Goal: Transaction & Acquisition: Purchase product/service

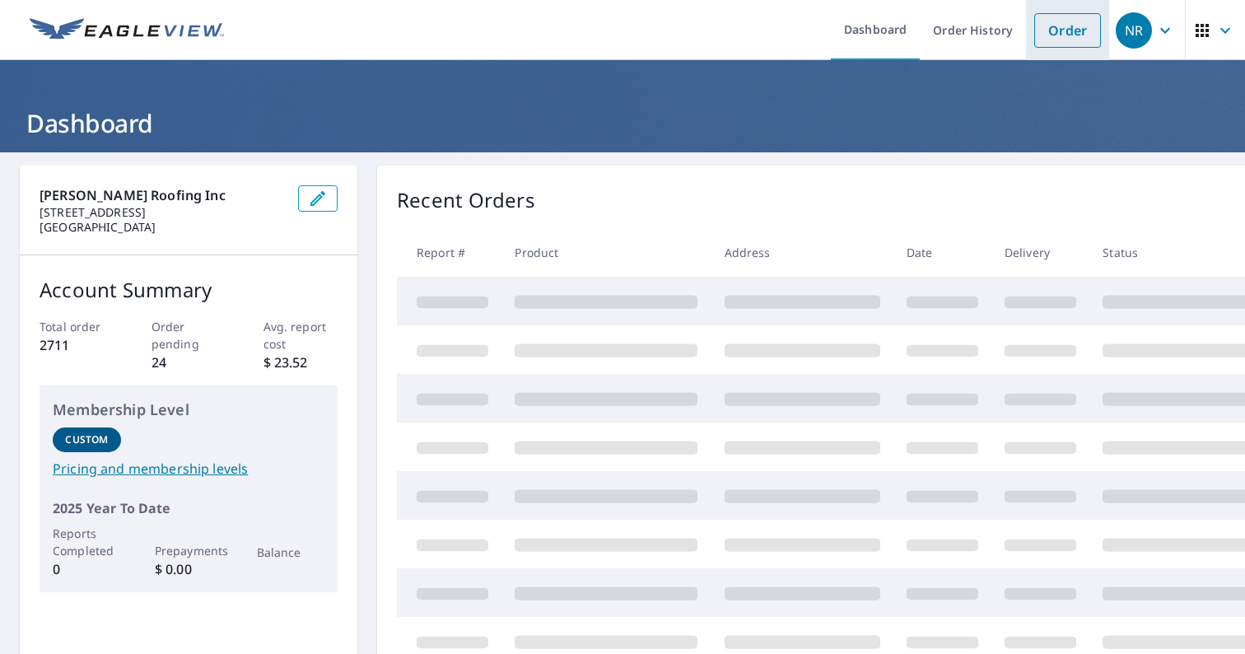
click at [1071, 39] on link "Order" at bounding box center [1067, 30] width 67 height 35
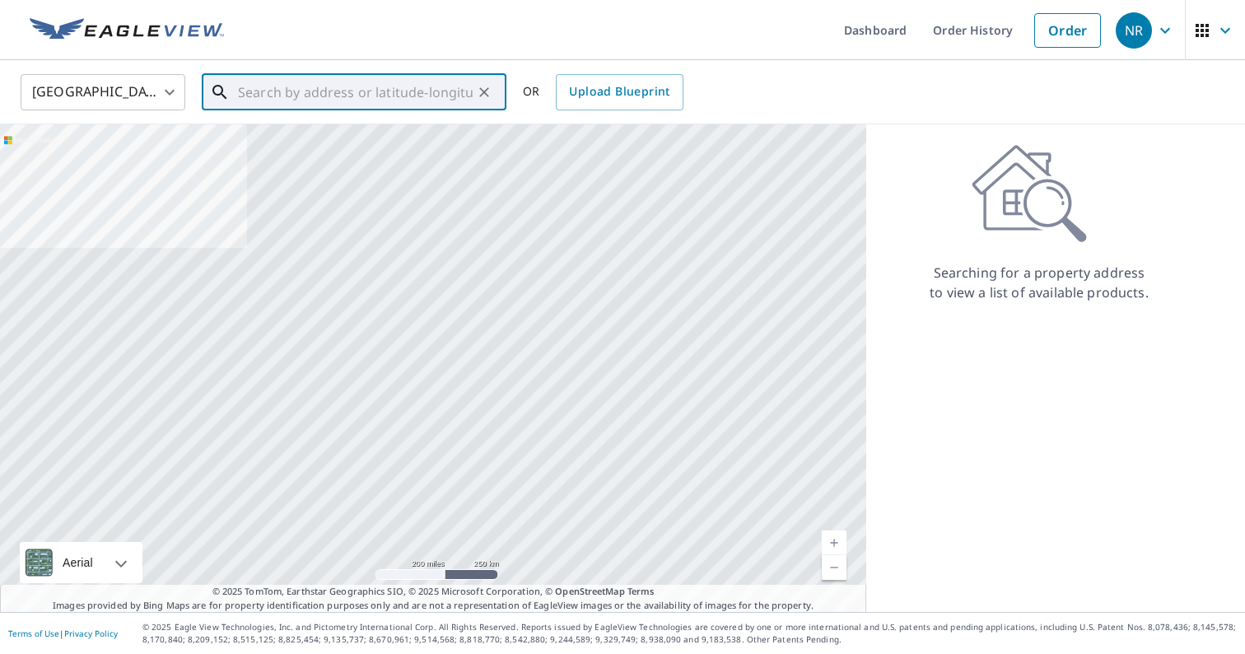
click at [359, 92] on input "text" at bounding box center [355, 92] width 235 height 46
paste input "[STREET_ADDRESS]"
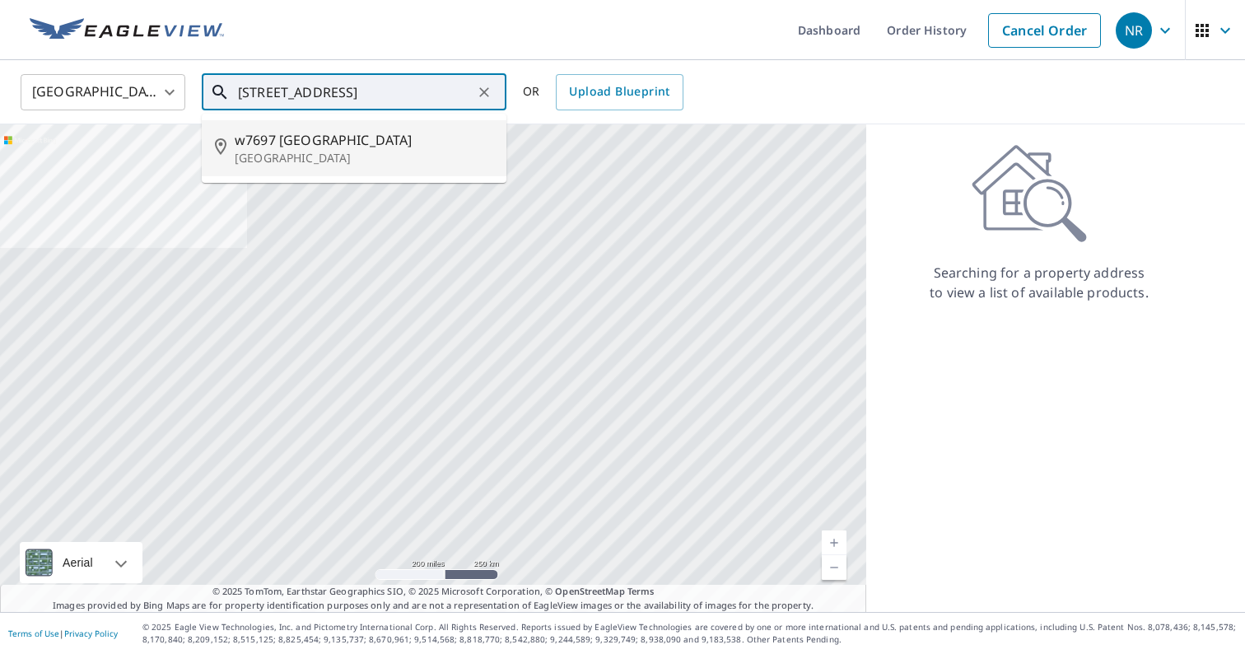
click at [363, 136] on span "w7697 [GEOGRAPHIC_DATA]" at bounding box center [364, 140] width 259 height 20
type input "w7697 [STREET_ADDRESS]"
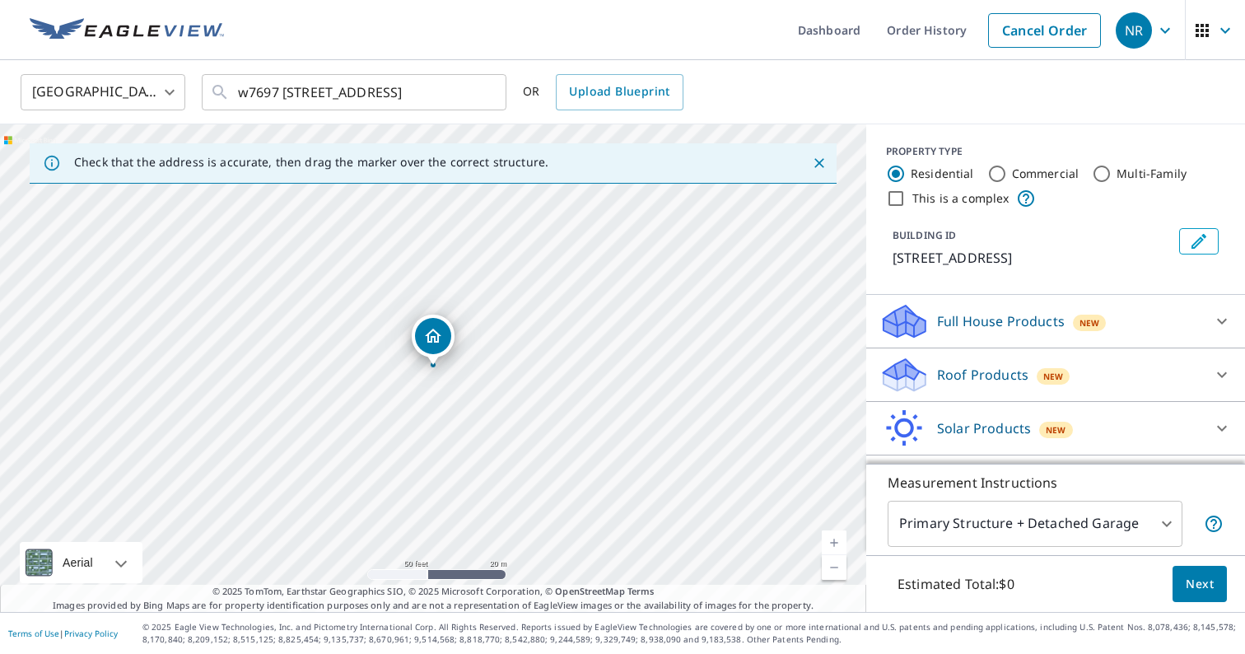
click at [987, 371] on p "Roof Products" at bounding box center [982, 375] width 91 height 20
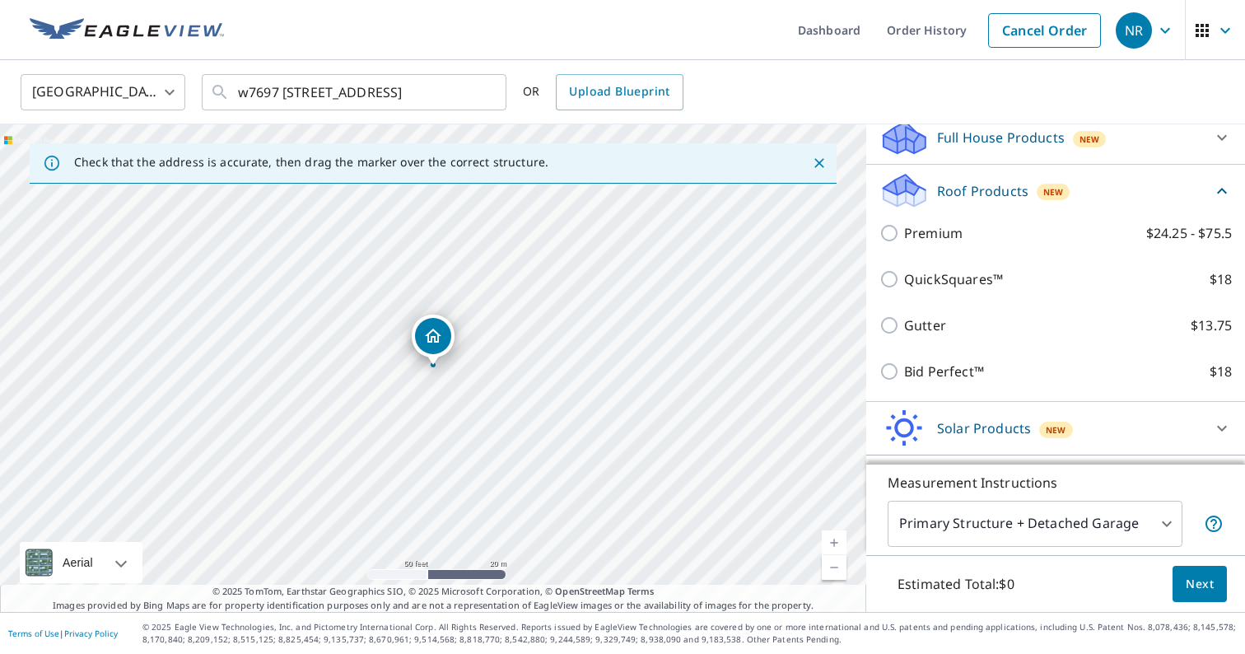
scroll to position [201, 0]
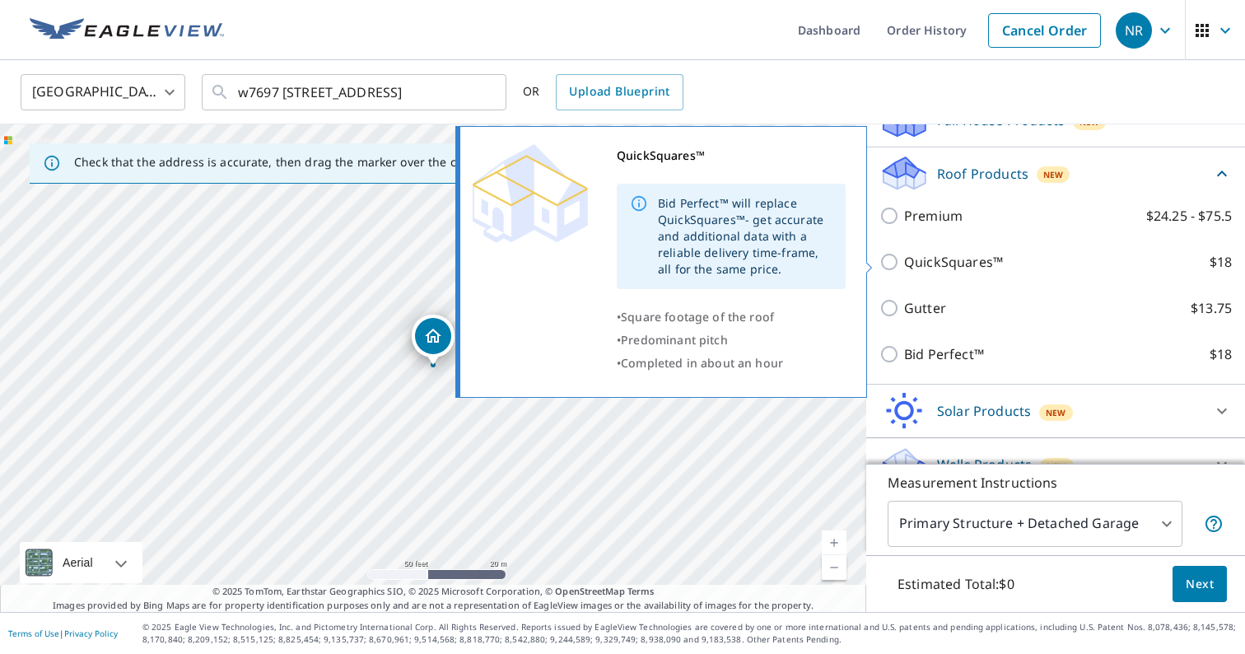
click at [951, 263] on p "QuickSquares™" at bounding box center [953, 262] width 99 height 20
click at [904, 263] on input "QuickSquares™ $18" at bounding box center [892, 262] width 25 height 20
checkbox input "true"
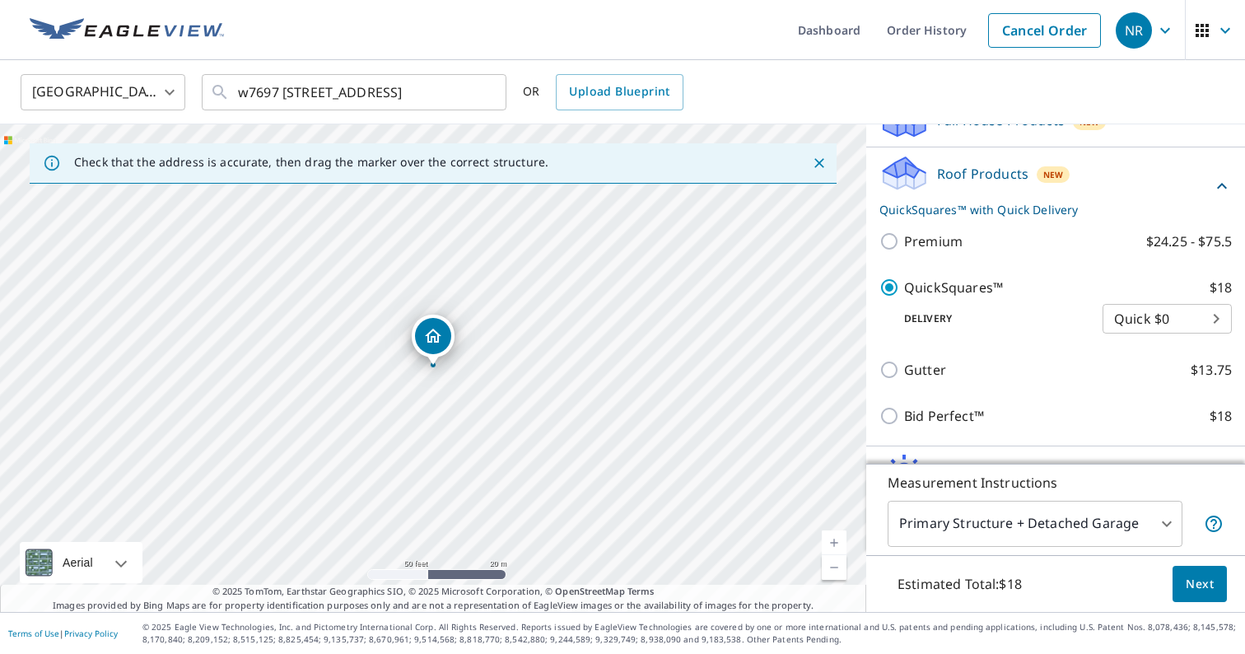
click at [1190, 576] on span "Next" at bounding box center [1200, 584] width 28 height 21
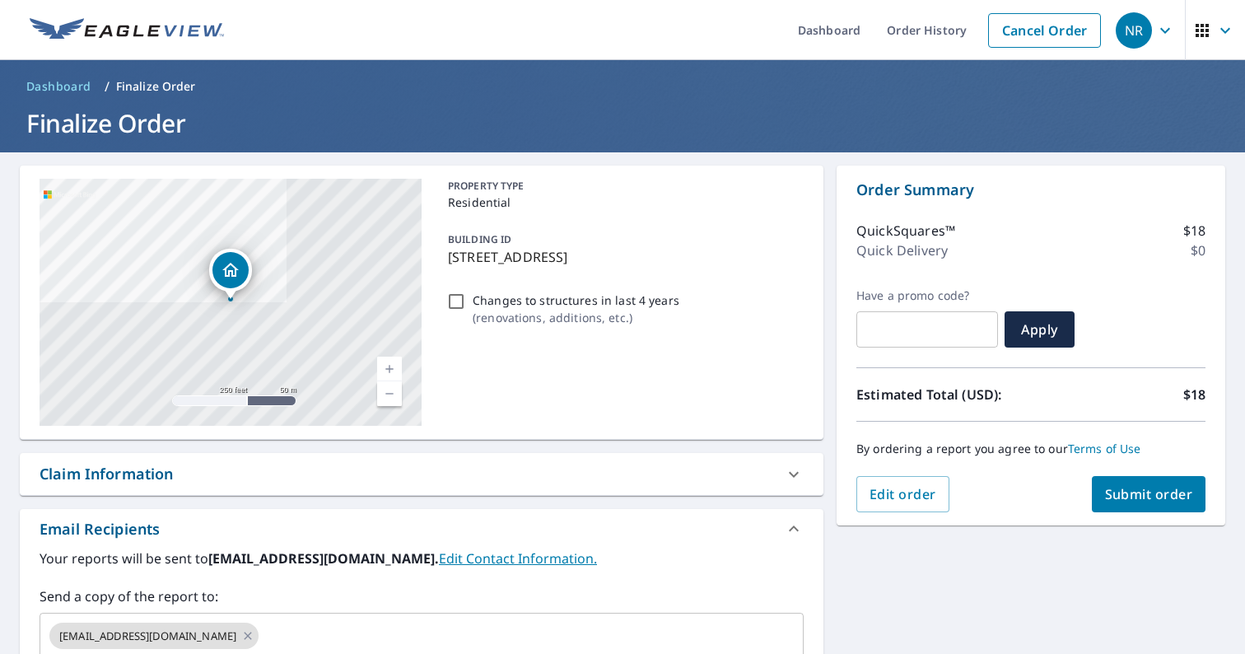
click at [1160, 503] on button "Submit order" at bounding box center [1149, 494] width 114 height 36
